Goal: Task Accomplishment & Management: Manage account settings

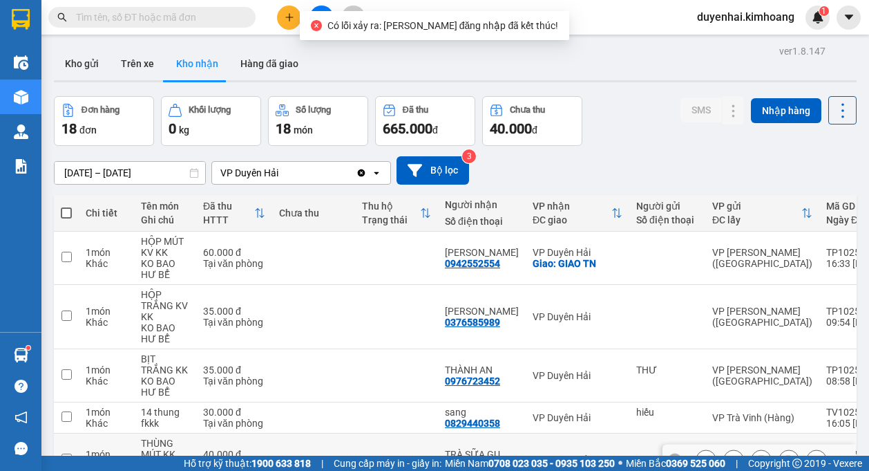
scroll to position [326, 0]
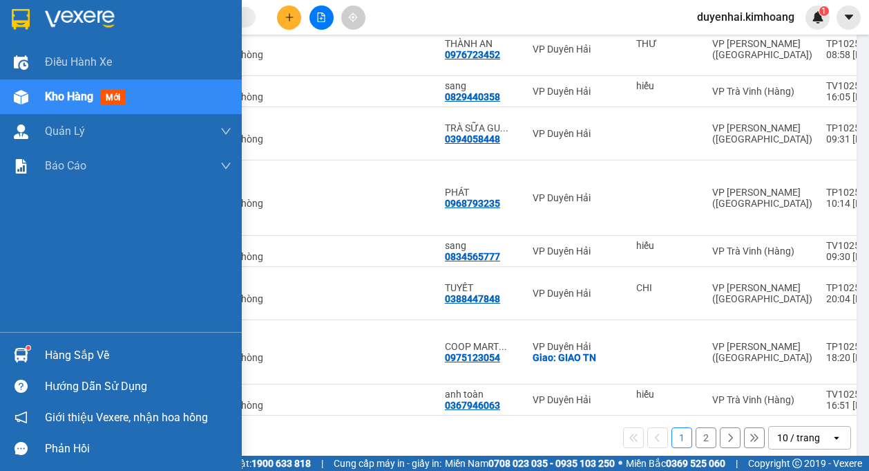
click at [80, 359] on div "Hàng sắp về" at bounding box center [138, 355] width 187 height 21
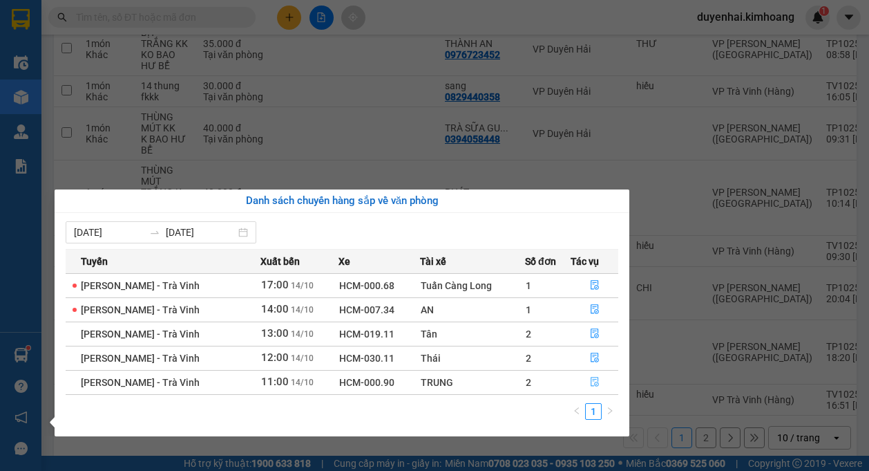
click at [596, 382] on icon "file-done" at bounding box center [595, 382] width 8 height 10
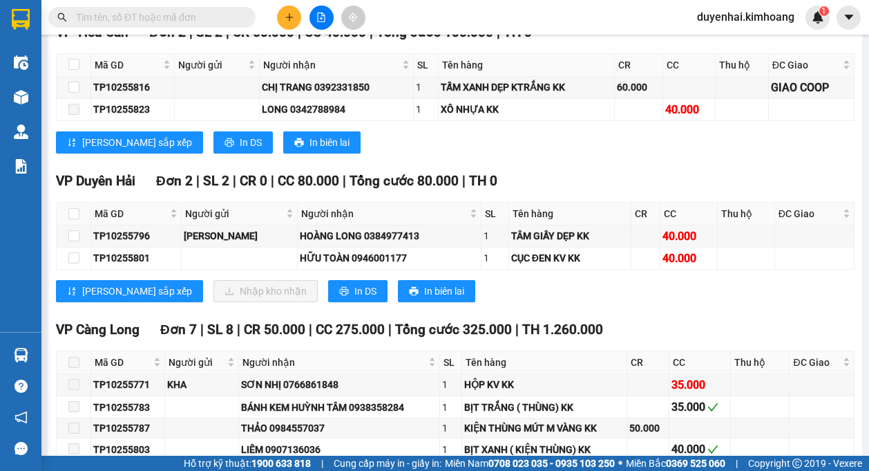
scroll to position [1658, 0]
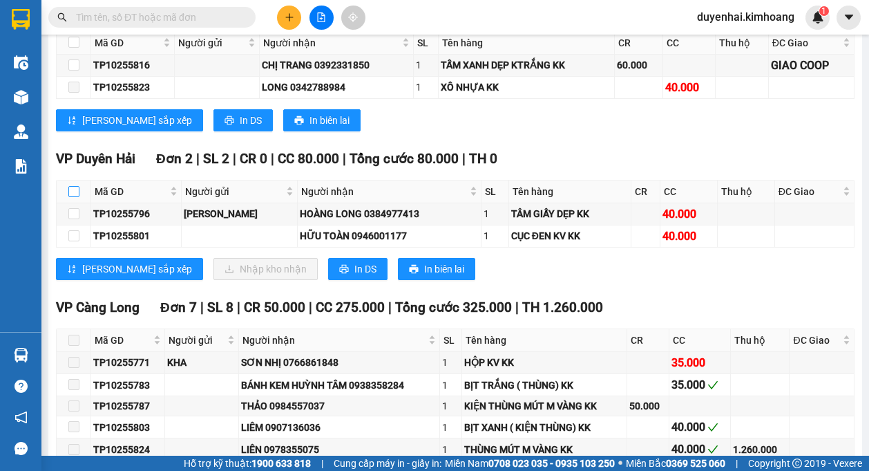
click at [72, 186] on input "checkbox" at bounding box center [73, 191] width 11 height 11
checkbox input "true"
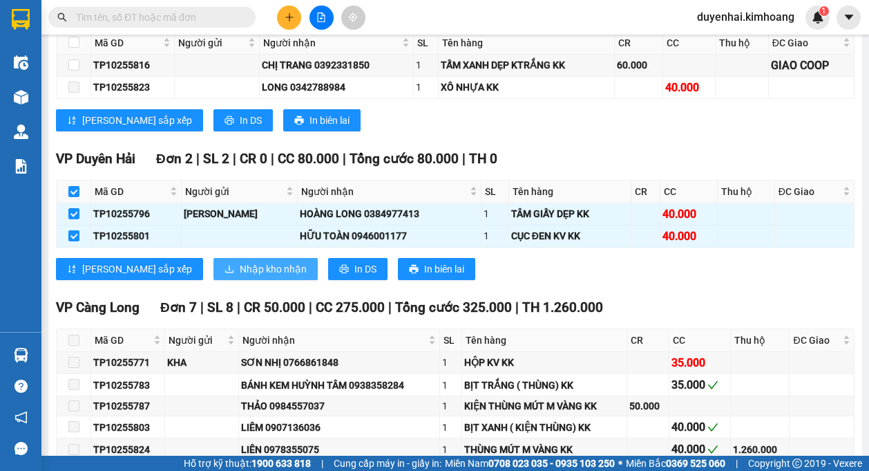
click at [240, 261] on span "Nhập kho nhận" at bounding box center [273, 268] width 67 height 15
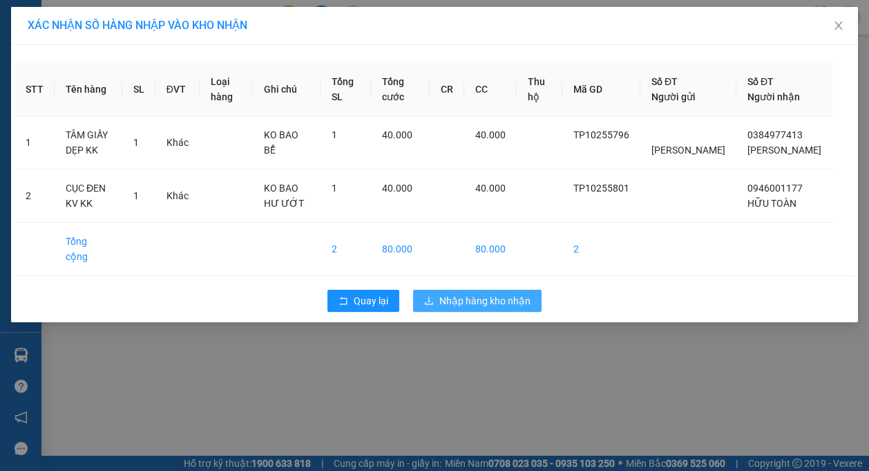
click at [453, 308] on span "Nhập hàng kho nhận" at bounding box center [484, 300] width 91 height 15
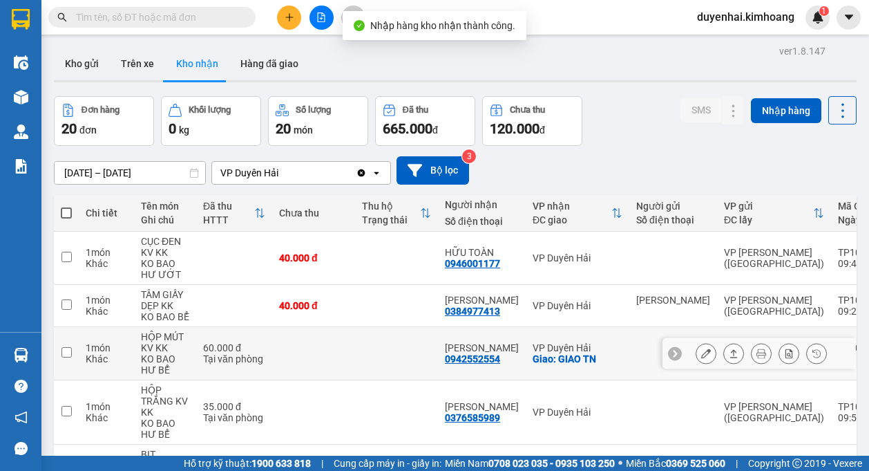
click at [58, 355] on td at bounding box center [66, 353] width 25 height 53
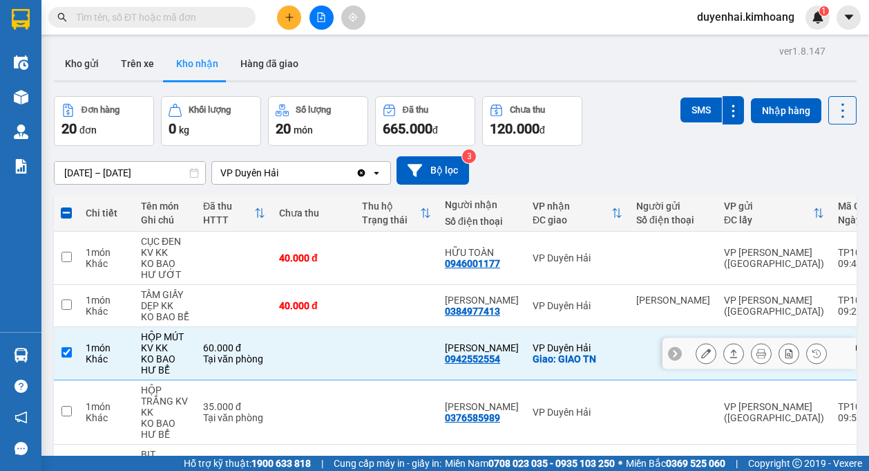
click at [73, 352] on td at bounding box center [66, 353] width 25 height 53
checkbox input "false"
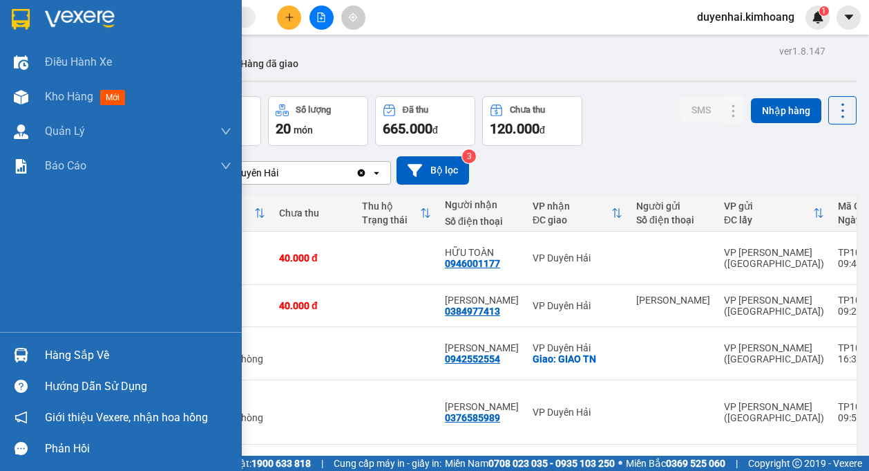
click at [50, 359] on div "Hàng sắp về" at bounding box center [138, 355] width 187 height 21
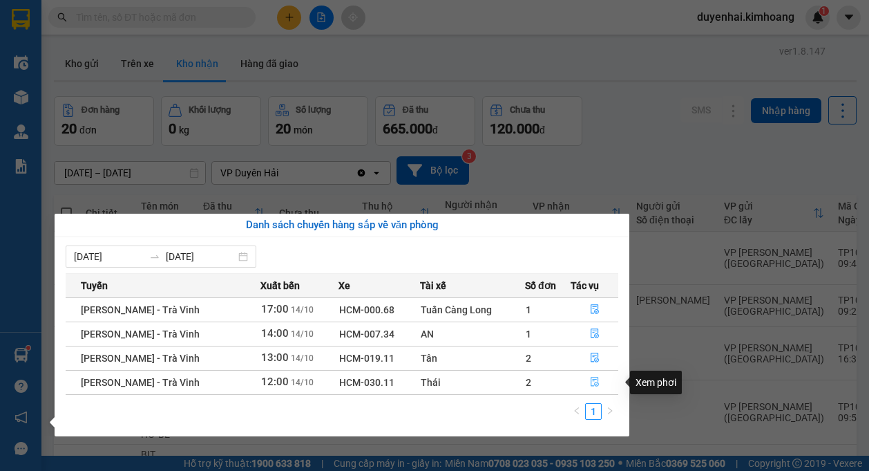
click at [587, 381] on button "button" at bounding box center [594, 382] width 46 height 22
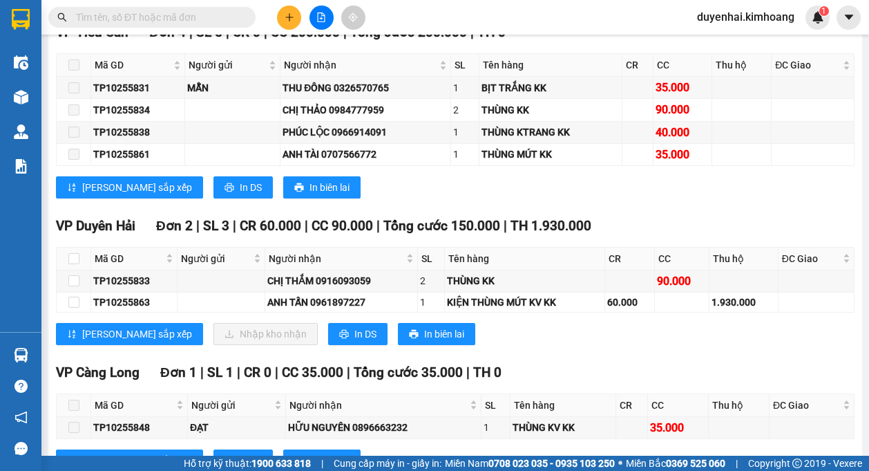
scroll to position [1175, 0]
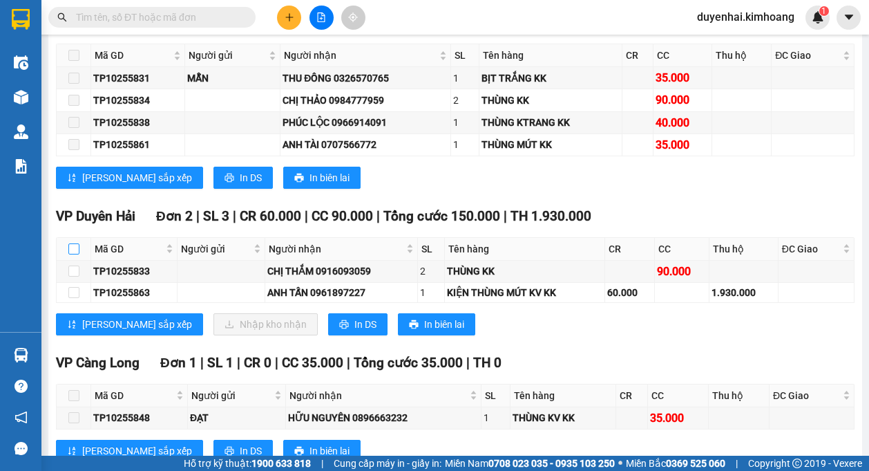
click at [72, 249] on input "checkbox" at bounding box center [73, 248] width 11 height 11
checkbox input "true"
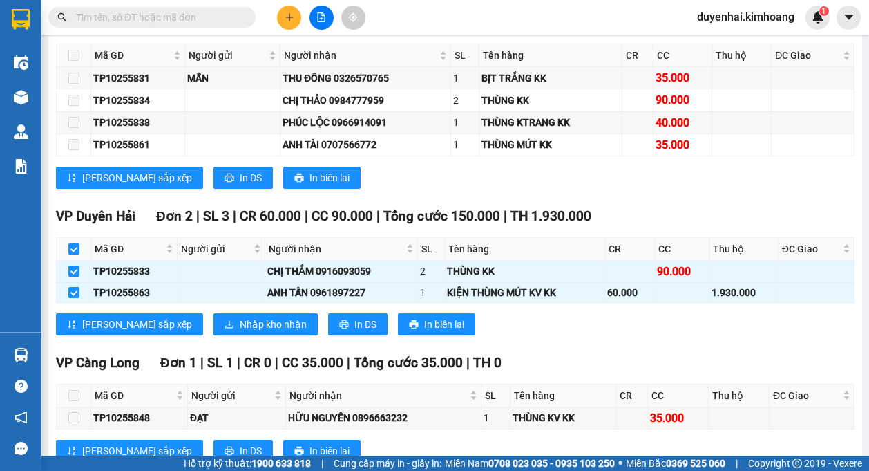
checkbox input "true"
click at [240, 331] on span "Nhập kho nhận" at bounding box center [273, 323] width 67 height 15
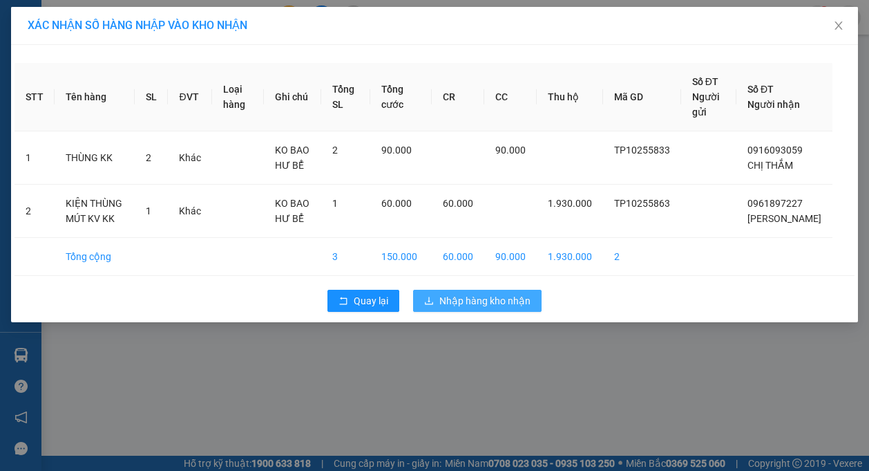
click at [515, 301] on span "Nhập hàng kho nhận" at bounding box center [484, 300] width 91 height 15
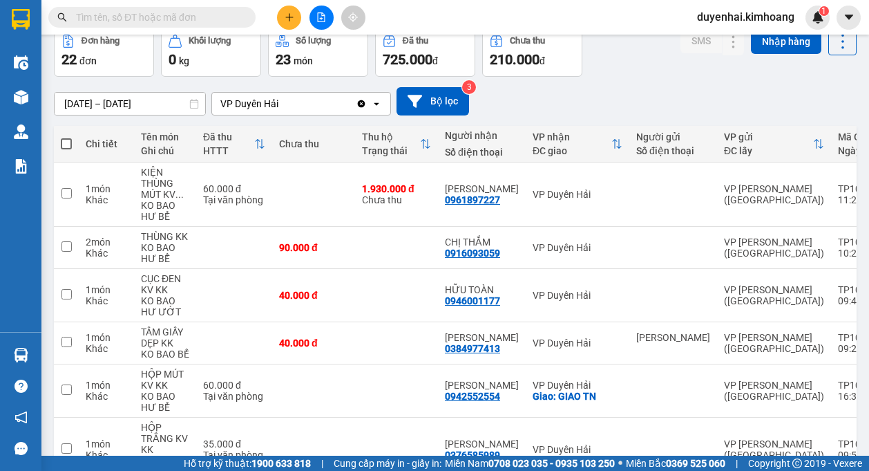
scroll to position [138, 0]
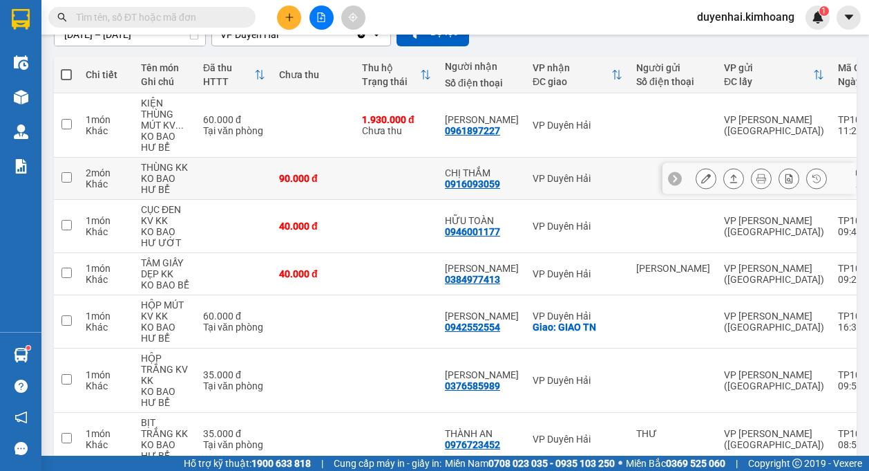
click at [701, 176] on icon at bounding box center [706, 178] width 10 height 10
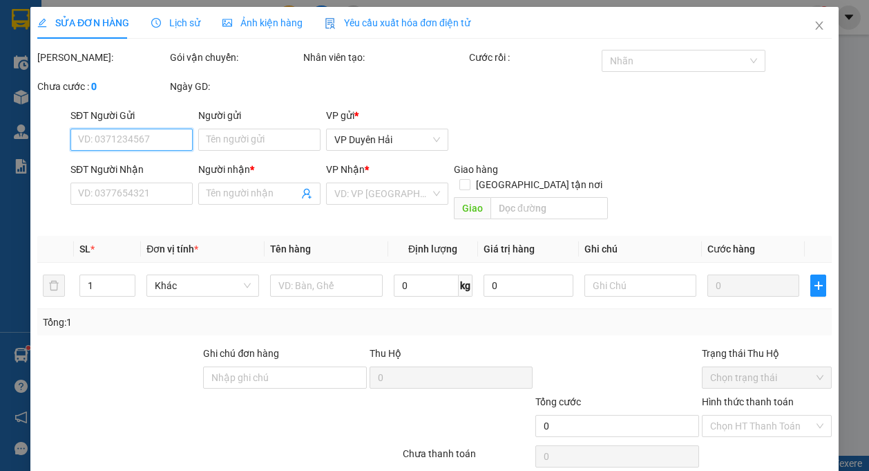
type input "0916093059"
type input "CHỊ THẮM"
type input "90.000"
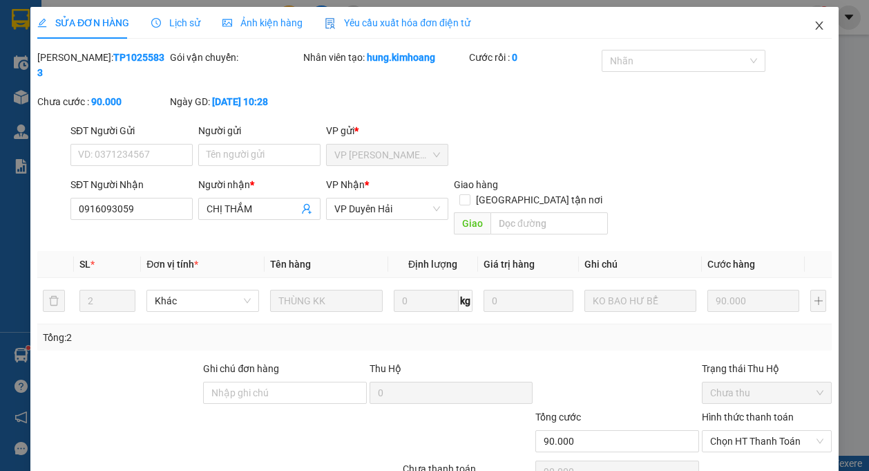
click at [814, 24] on icon "close" at bounding box center [819, 25] width 11 height 11
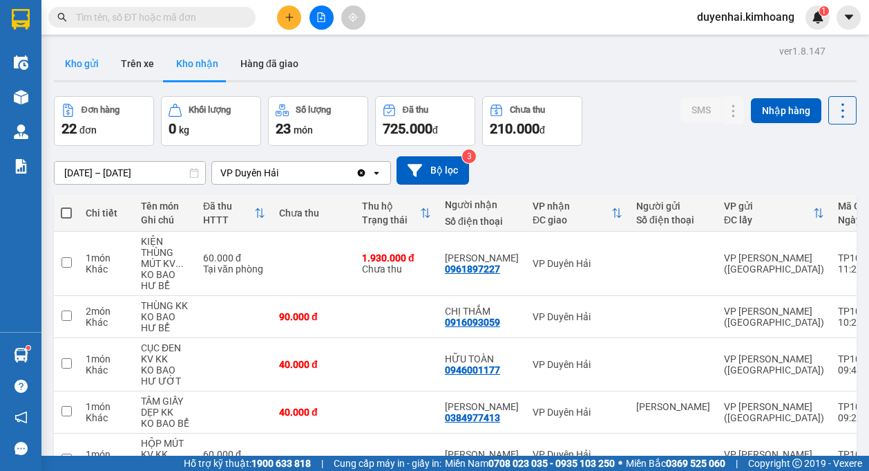
click at [94, 62] on button "Kho gửi" at bounding box center [82, 63] width 56 height 33
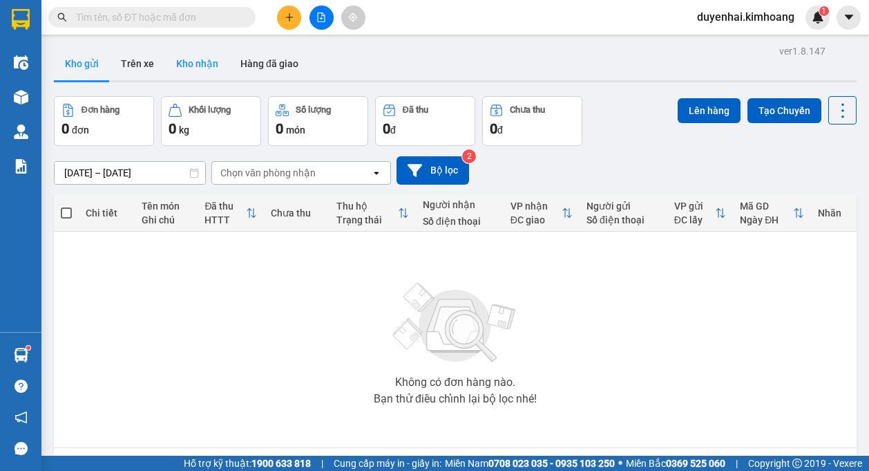
click at [172, 66] on button "Kho nhận" at bounding box center [197, 63] width 64 height 33
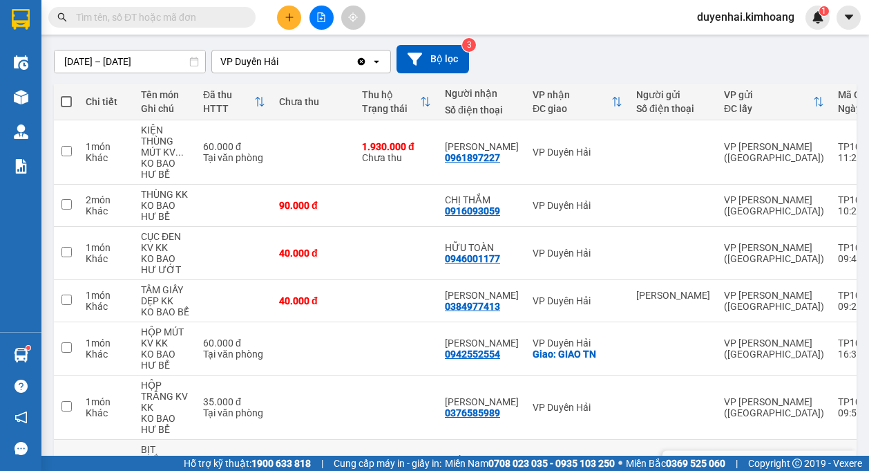
scroll to position [69, 0]
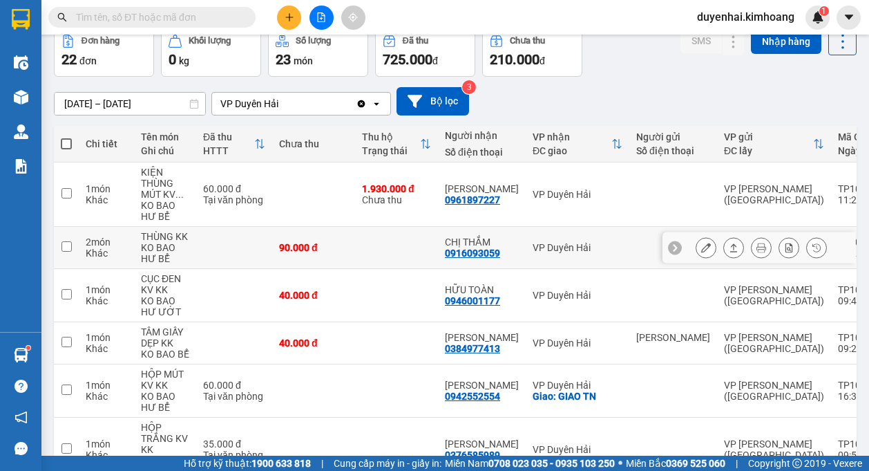
click at [701, 248] on icon at bounding box center [706, 248] width 10 height 10
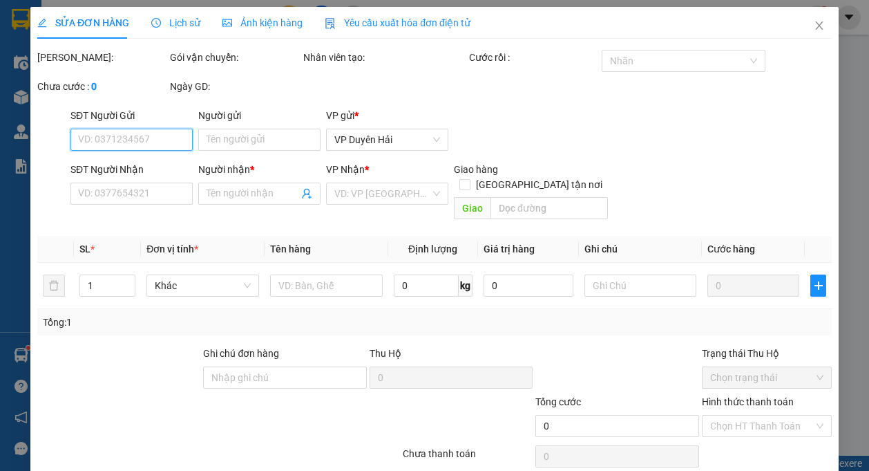
type input "0916093059"
type input "CHỊ THẮM"
type input "90.000"
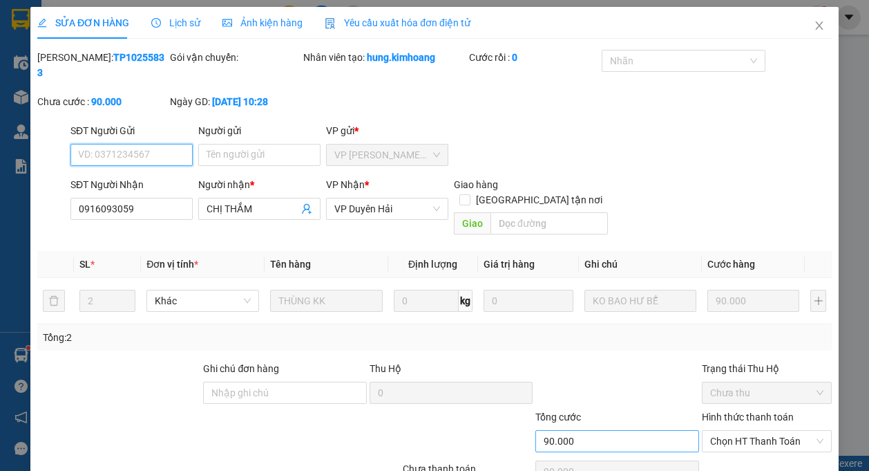
scroll to position [59, 0]
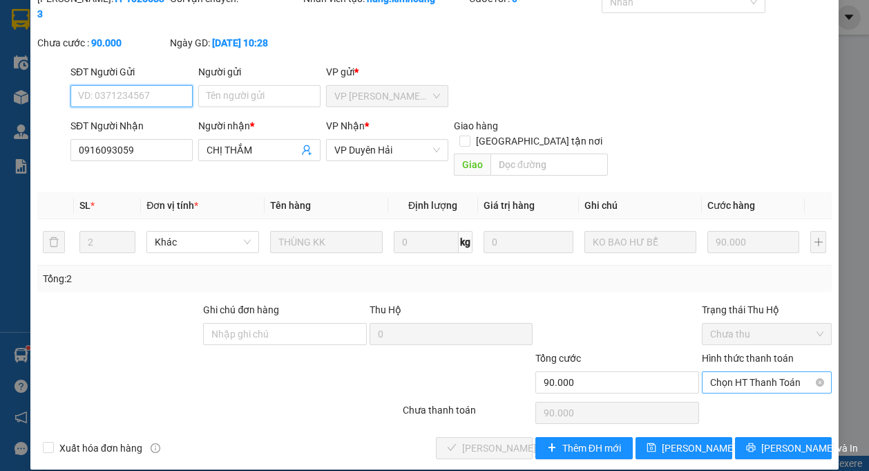
click at [725, 372] on span "Chọn HT Thanh Toán" at bounding box center [766, 382] width 113 height 21
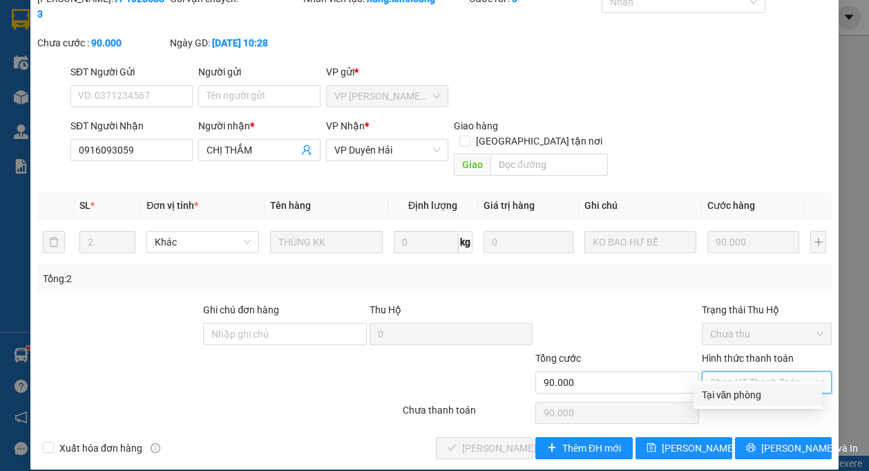
click at [724, 397] on div "Tại văn phòng" at bounding box center [758, 394] width 112 height 15
type input "0"
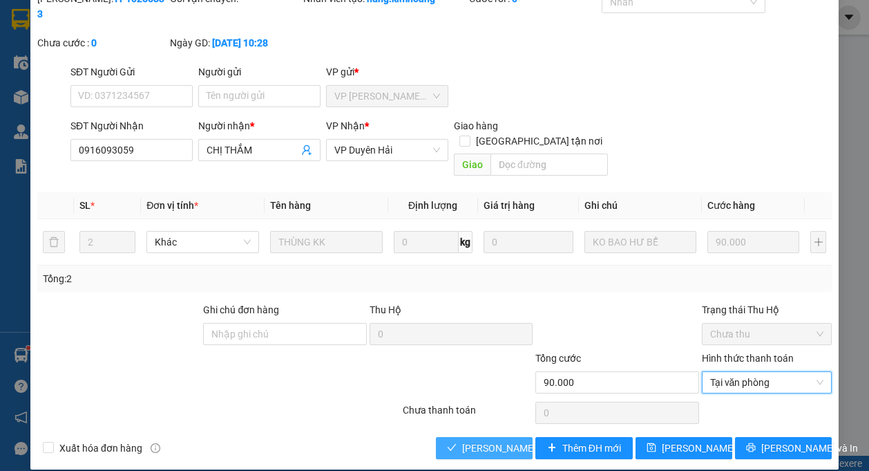
click at [474, 440] on span "[PERSON_NAME] và Giao hàng" at bounding box center [528, 447] width 133 height 15
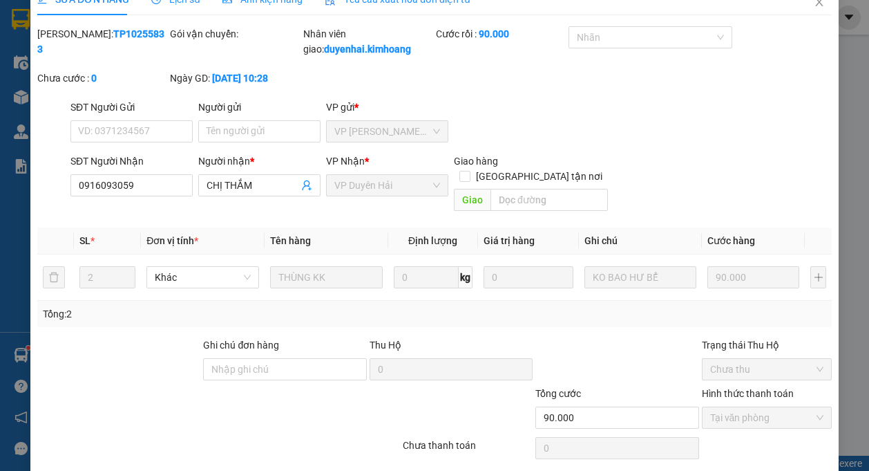
scroll to position [0, 0]
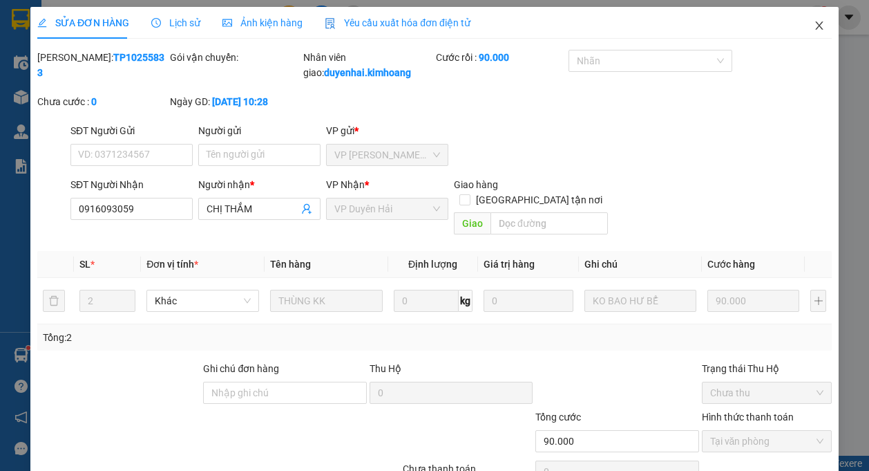
click at [814, 23] on icon "close" at bounding box center [819, 25] width 11 height 11
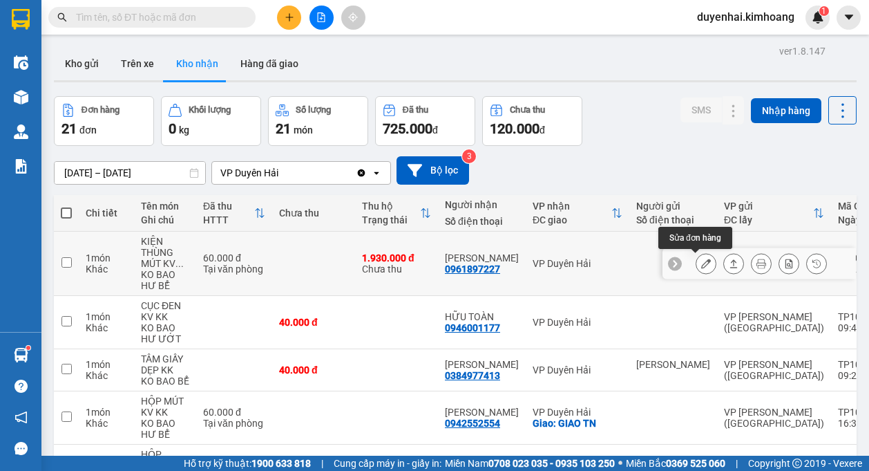
click at [701, 261] on icon at bounding box center [706, 263] width 10 height 10
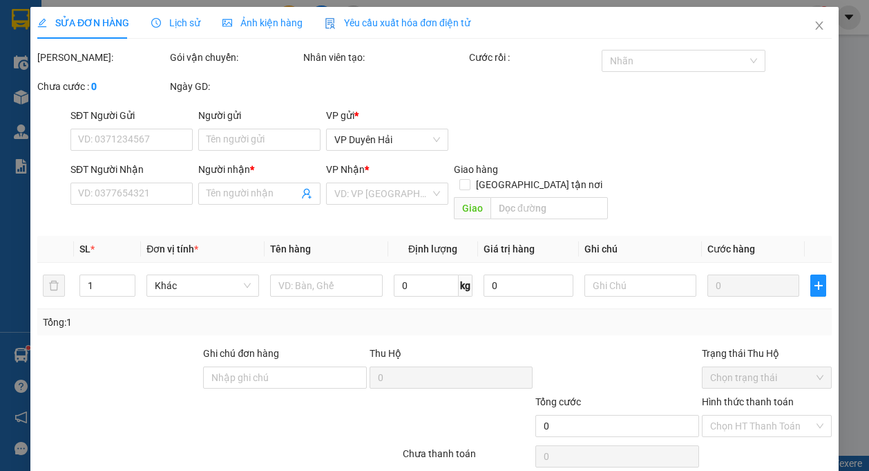
type input "0961897227"
type input "[PERSON_NAME]"
type input "1.930.000"
type input "60.000"
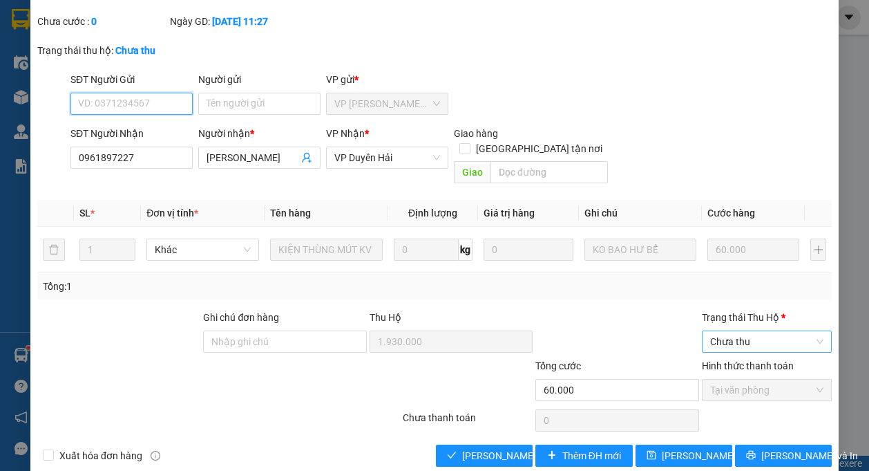
scroll to position [88, 0]
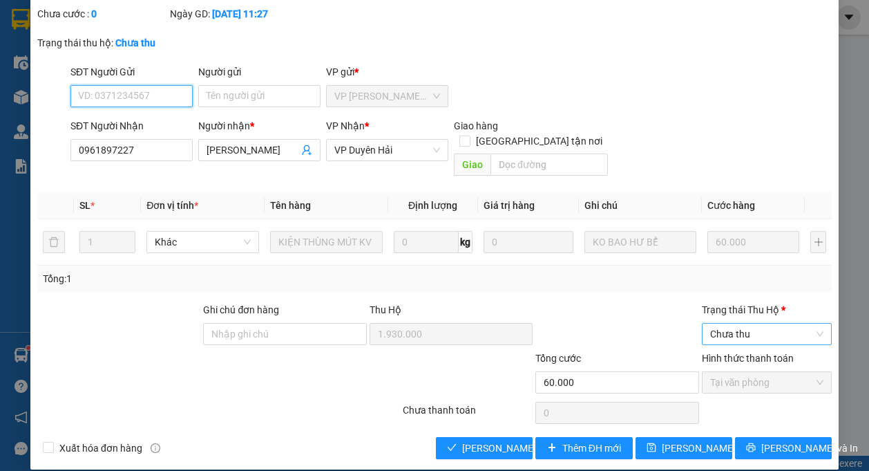
click at [710, 323] on span "Chưa thu" at bounding box center [766, 333] width 113 height 21
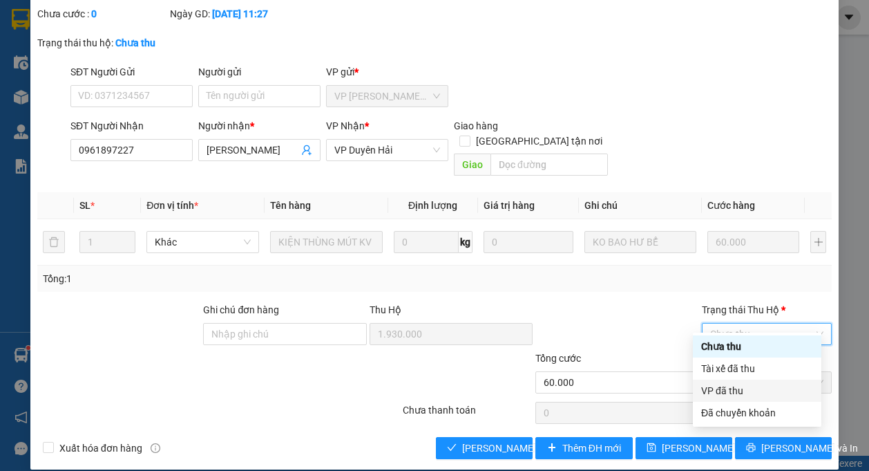
click at [730, 389] on div "VP đã thu" at bounding box center [757, 390] width 112 height 15
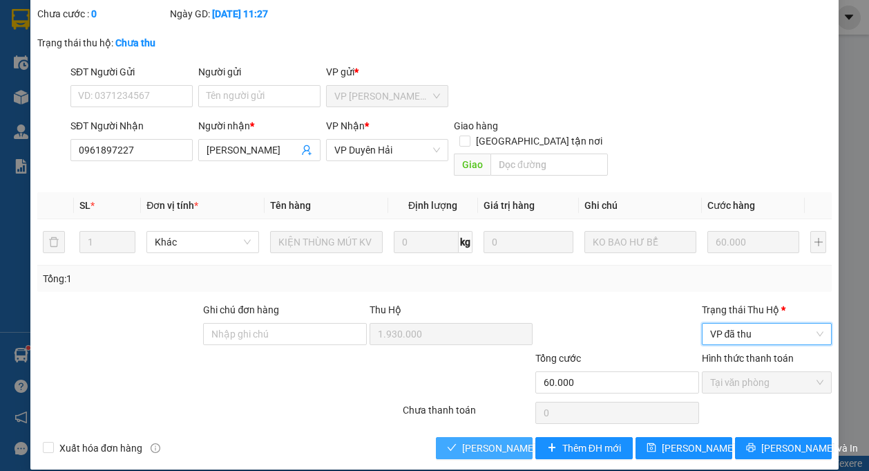
click at [515, 440] on span "[PERSON_NAME] và Giao hàng" at bounding box center [528, 447] width 133 height 15
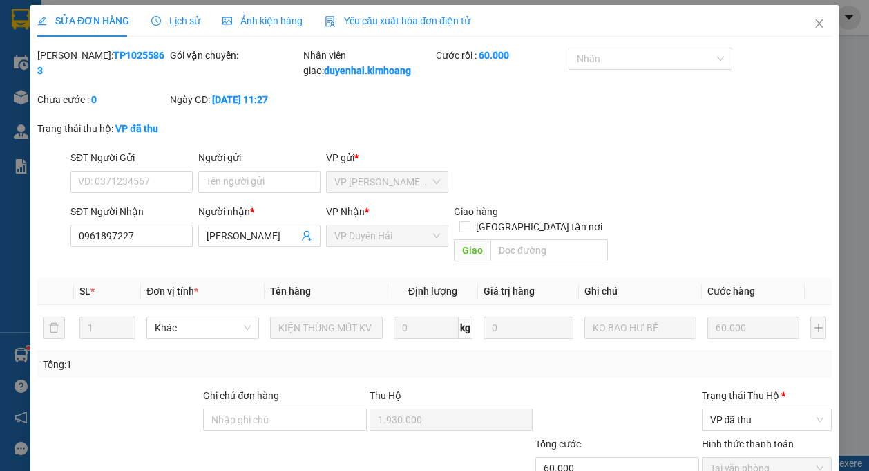
scroll to position [0, 0]
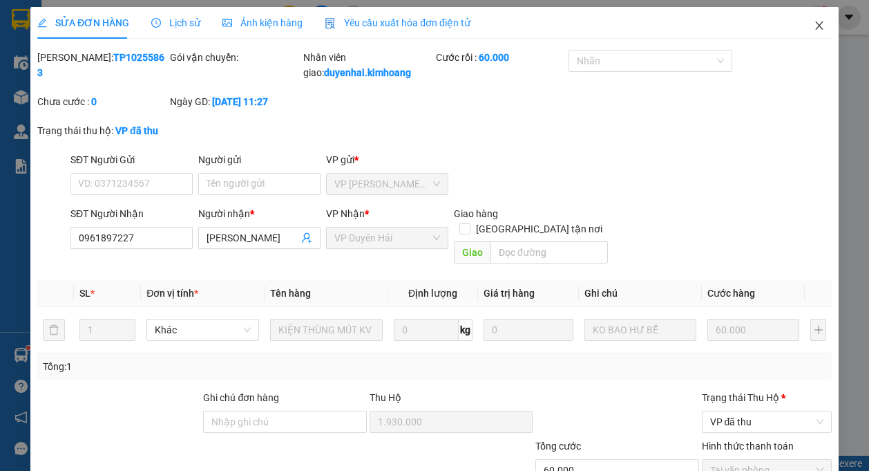
click at [814, 23] on icon "close" at bounding box center [819, 25] width 11 height 11
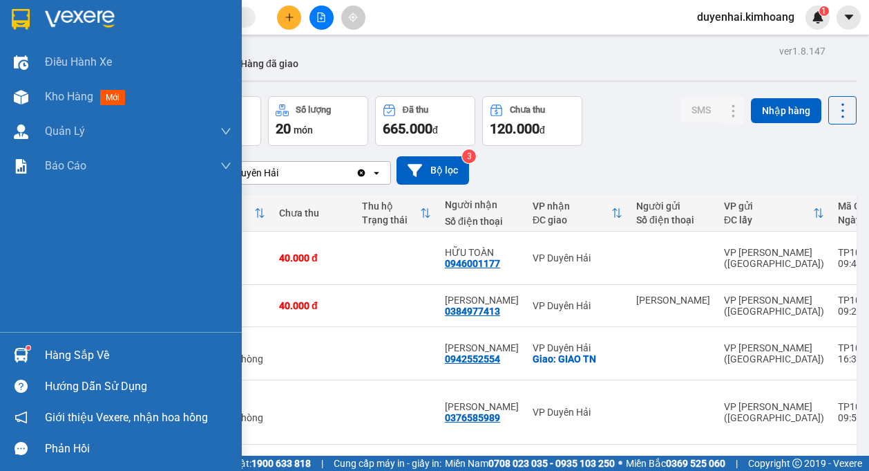
click at [44, 357] on div "Hàng sắp về" at bounding box center [121, 354] width 242 height 31
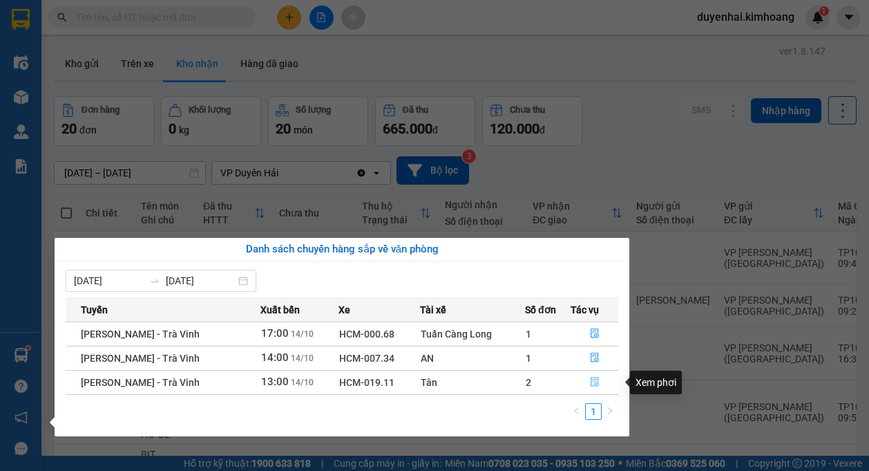
click at [592, 384] on icon "file-done" at bounding box center [595, 382] width 10 height 10
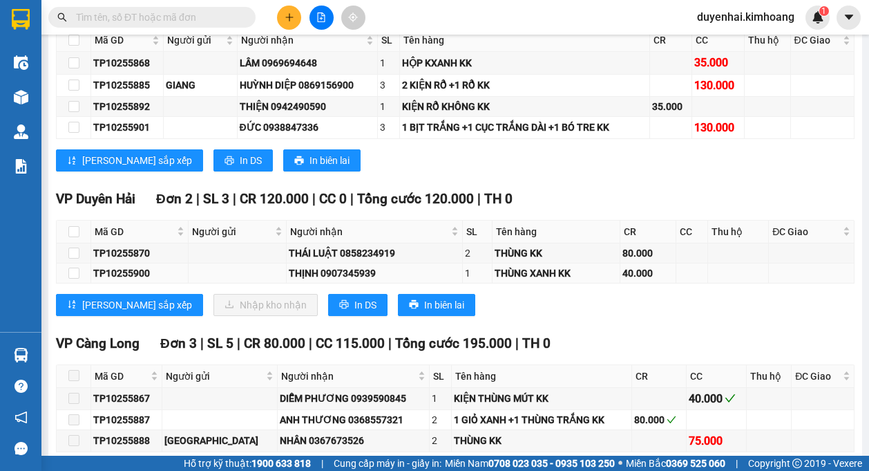
scroll to position [1106, 0]
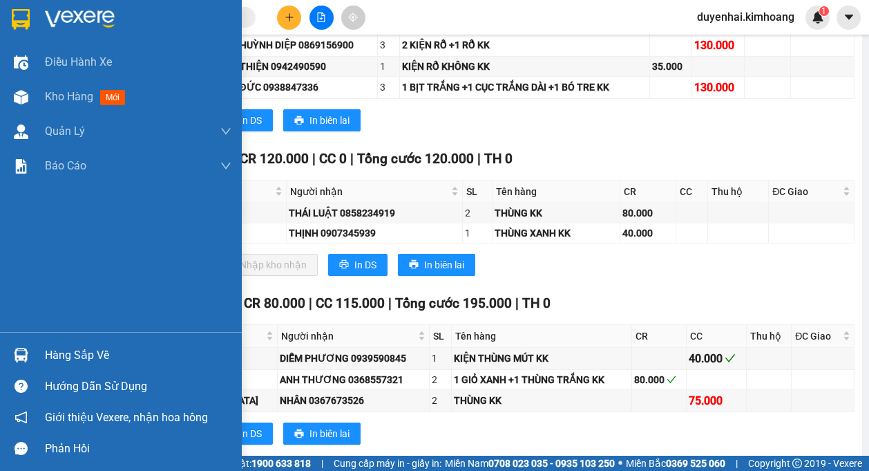
click at [62, 358] on div "Hàng sắp về" at bounding box center [138, 355] width 187 height 21
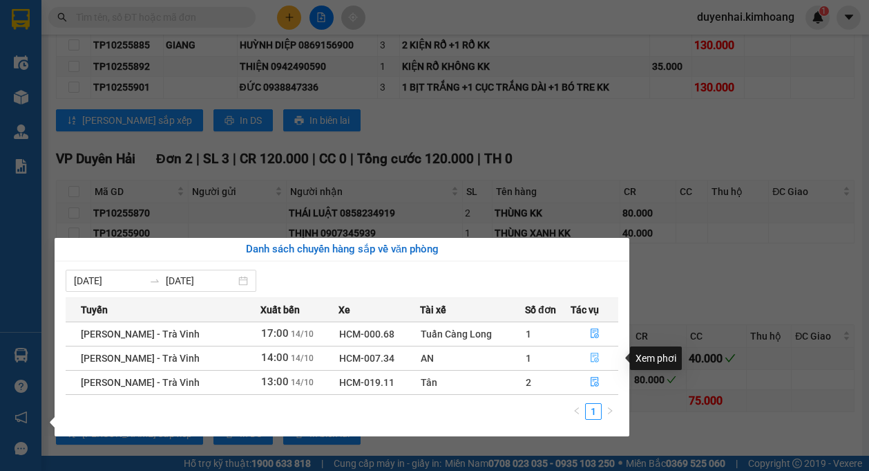
click at [587, 360] on button "button" at bounding box center [594, 358] width 46 height 22
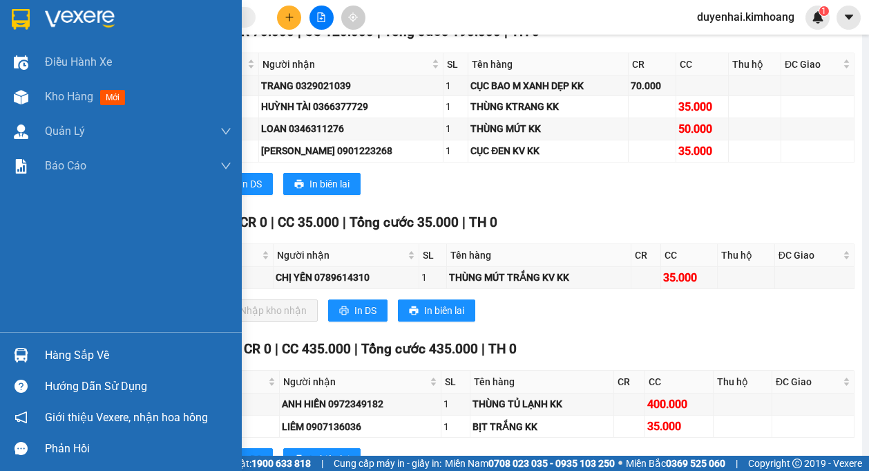
click at [58, 356] on div "Hàng sắp về" at bounding box center [138, 355] width 187 height 21
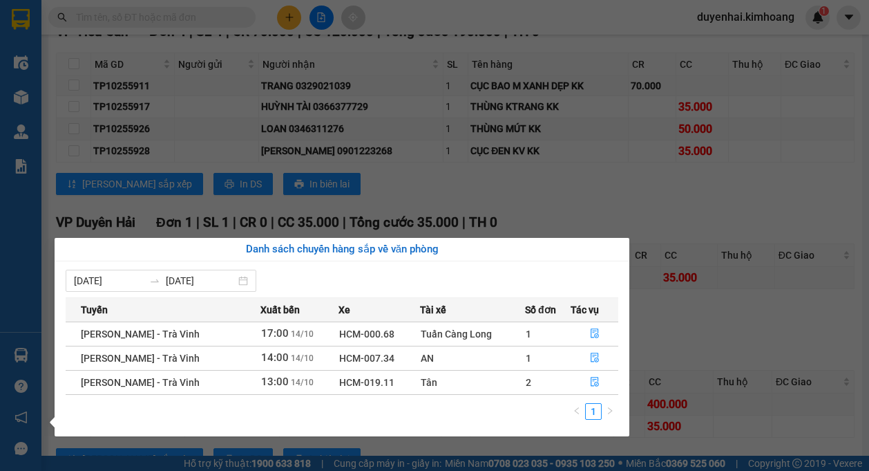
click at [771, 313] on section "Kết quả tìm kiếm ( 7983 ) Bộ lọc Mã ĐH Trạng thái Món hàng Thu hộ Tổng cước Chư…" at bounding box center [434, 235] width 869 height 471
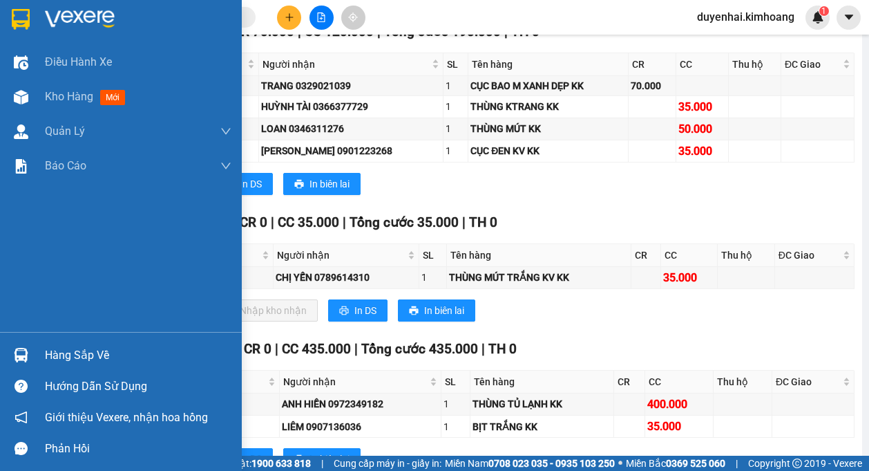
click at [66, 359] on div "Hàng sắp về" at bounding box center [138, 355] width 187 height 21
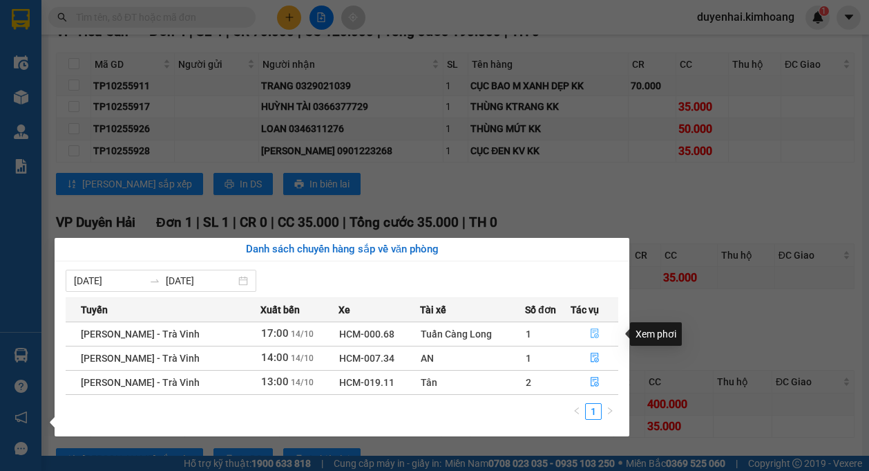
click at [601, 337] on button "button" at bounding box center [594, 334] width 46 height 22
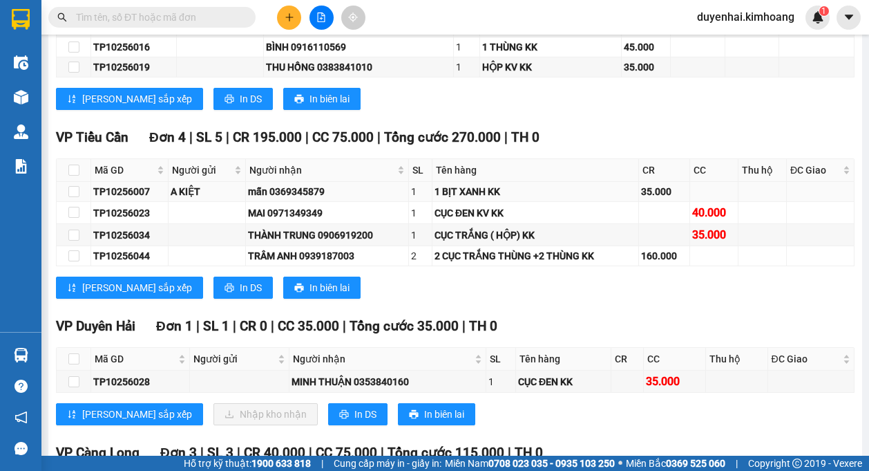
scroll to position [967, 0]
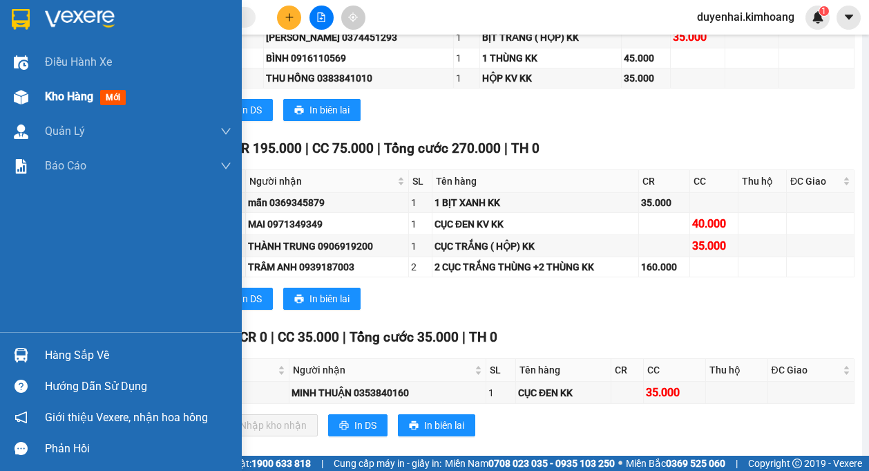
click at [50, 99] on span "Kho hàng" at bounding box center [69, 96] width 48 height 13
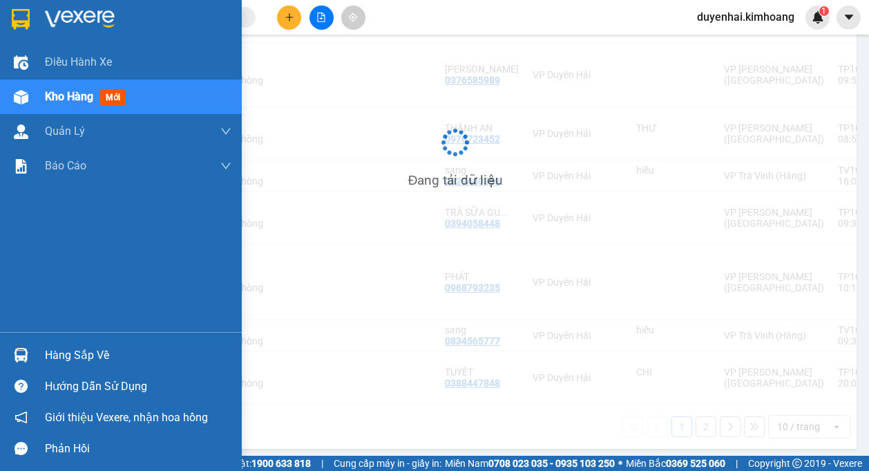
scroll to position [337, 0]
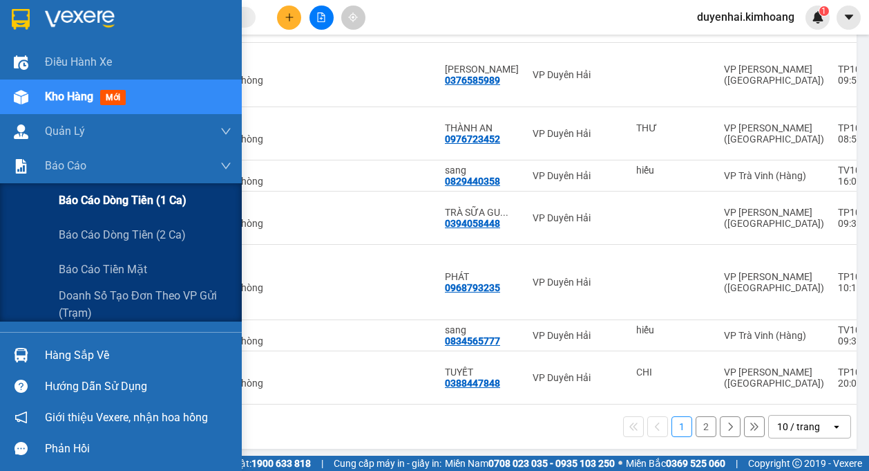
click at [87, 206] on span "Báo cáo dòng tiền (1 ca)" at bounding box center [123, 199] width 128 height 17
